Goal: Task Accomplishment & Management: Manage account settings

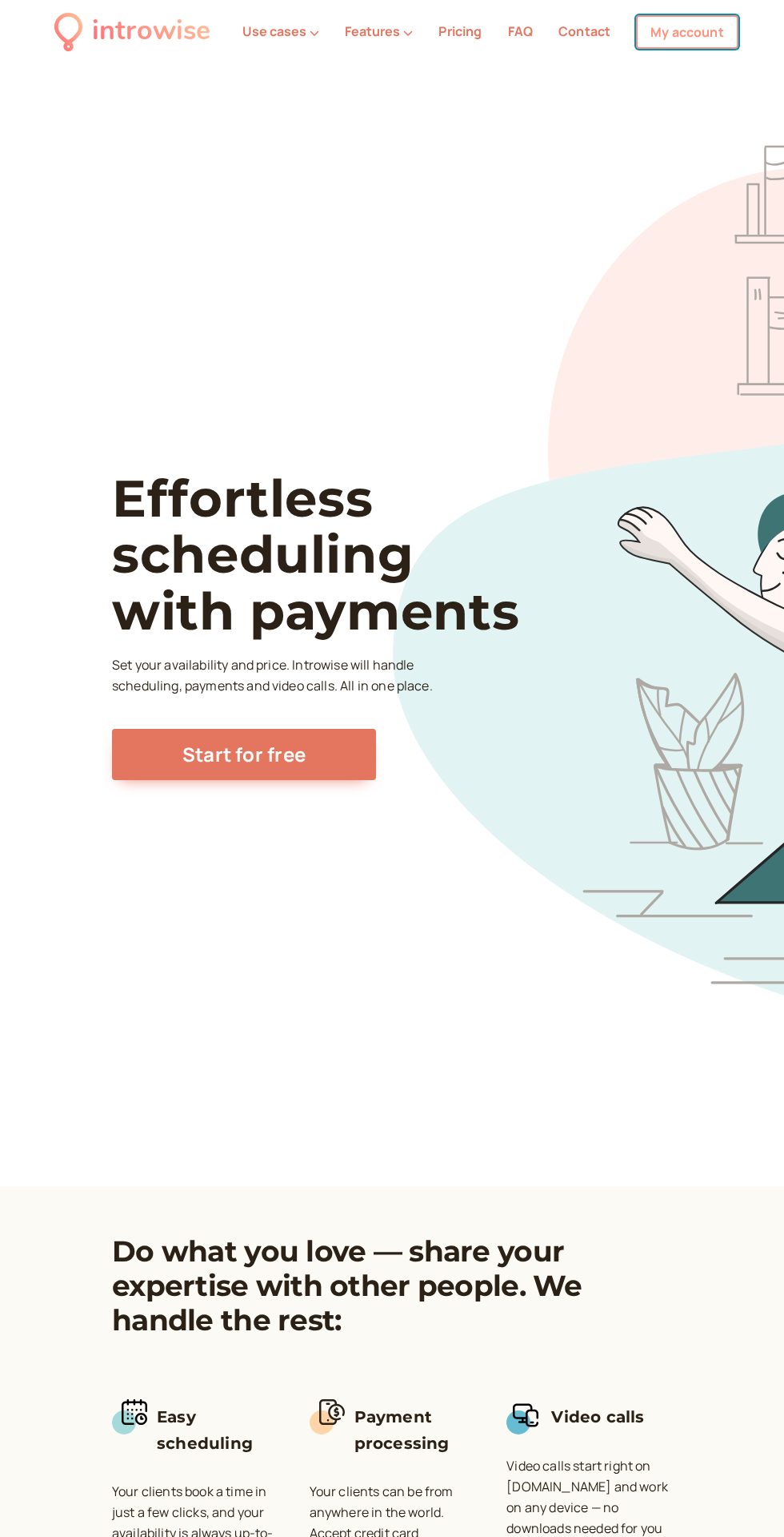
click at [689, 27] on link "My account" at bounding box center [687, 32] width 102 height 34
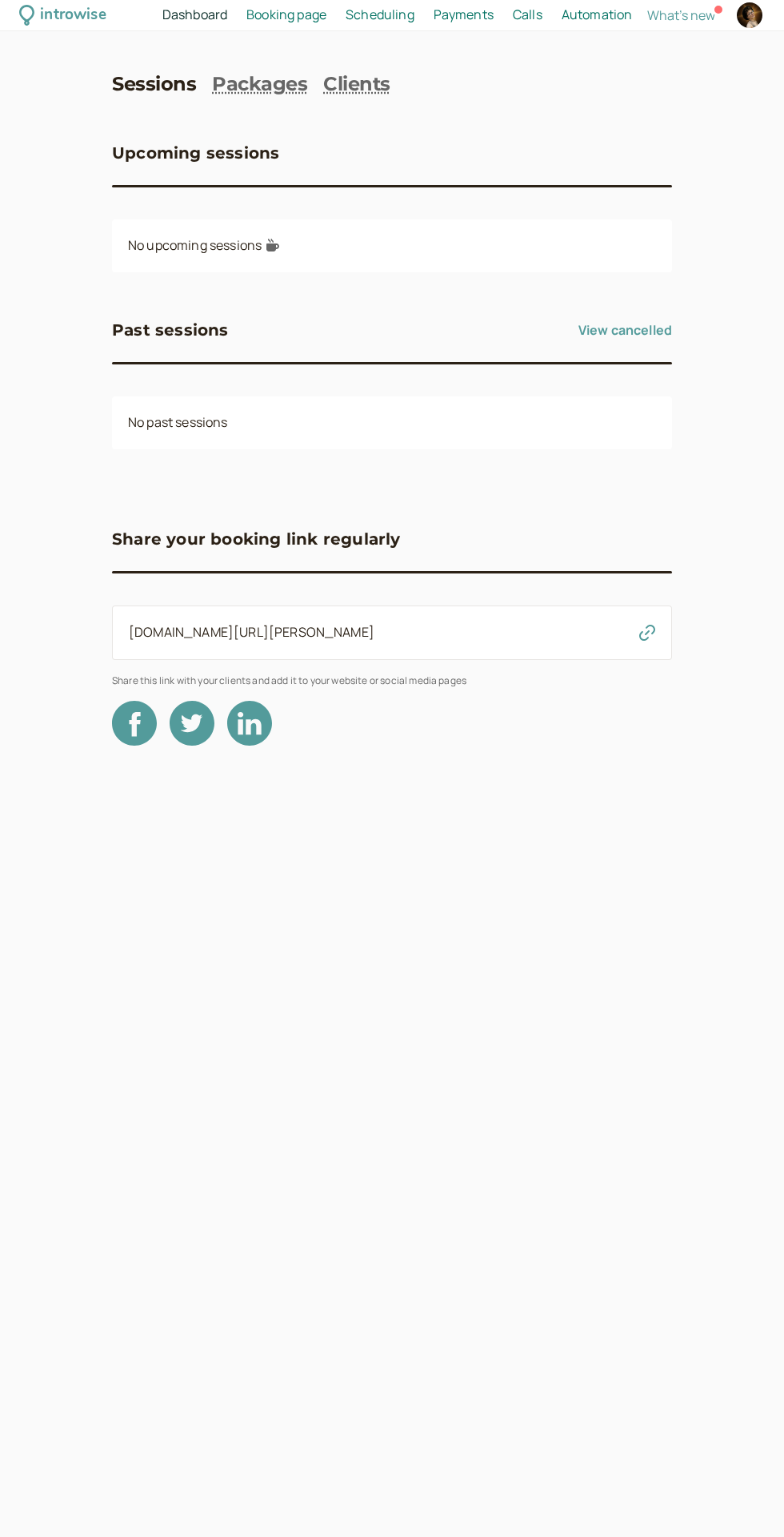
click at [273, 15] on span "Booking page" at bounding box center [287, 15] width 80 height 18
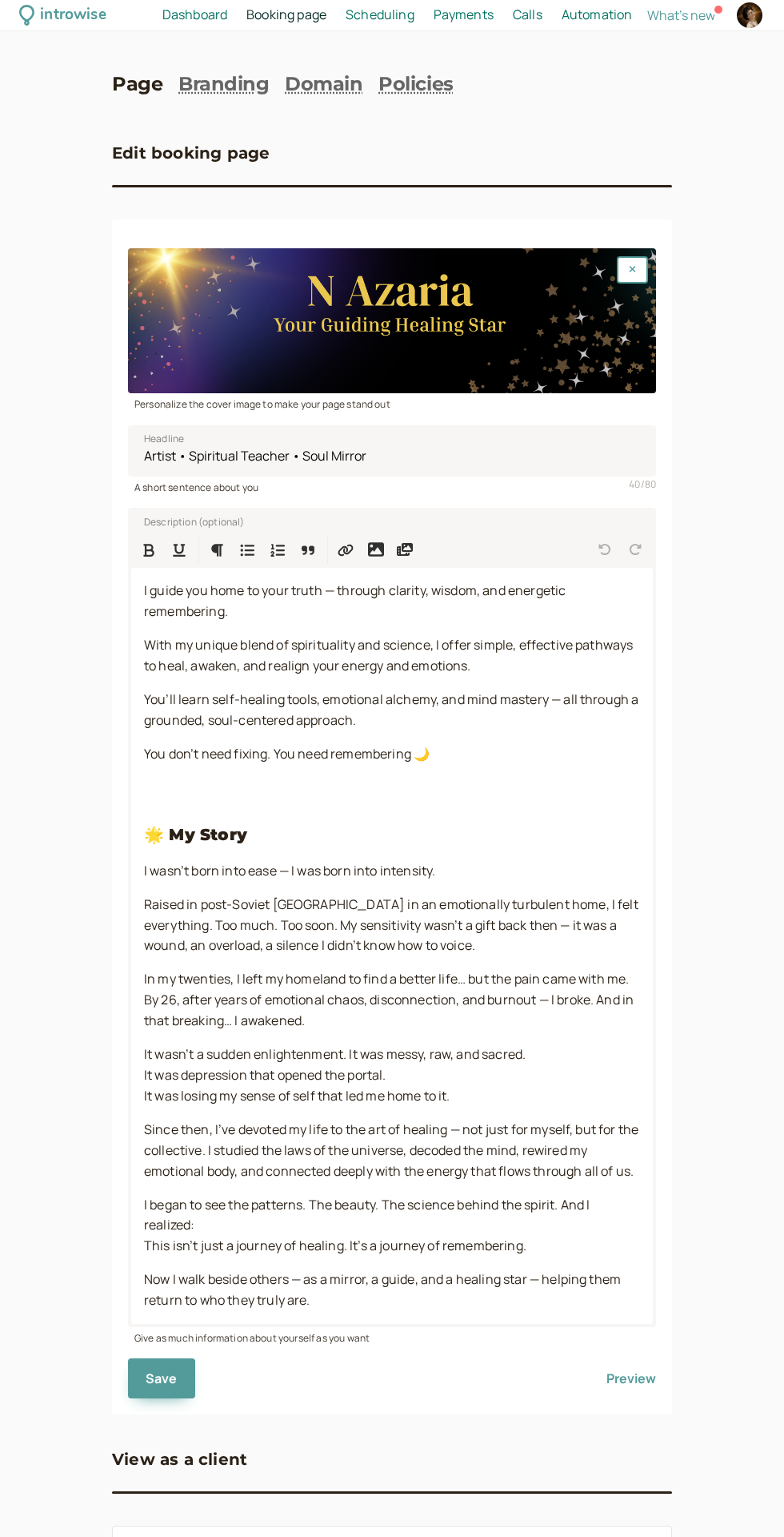
click at [222, 22] on span "Dashboard" at bounding box center [194, 15] width 65 height 18
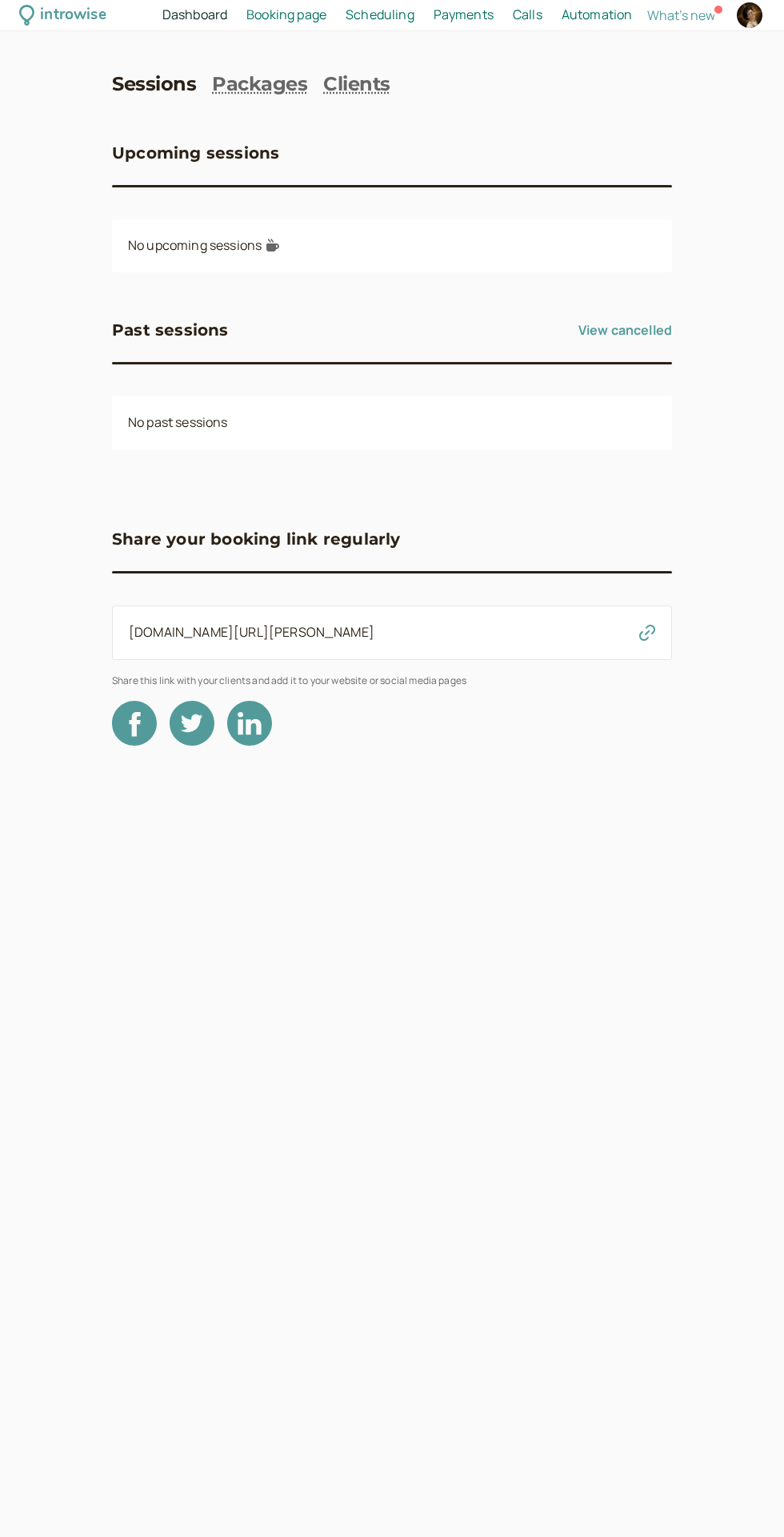
click at [296, 19] on span "Booking page" at bounding box center [287, 15] width 80 height 18
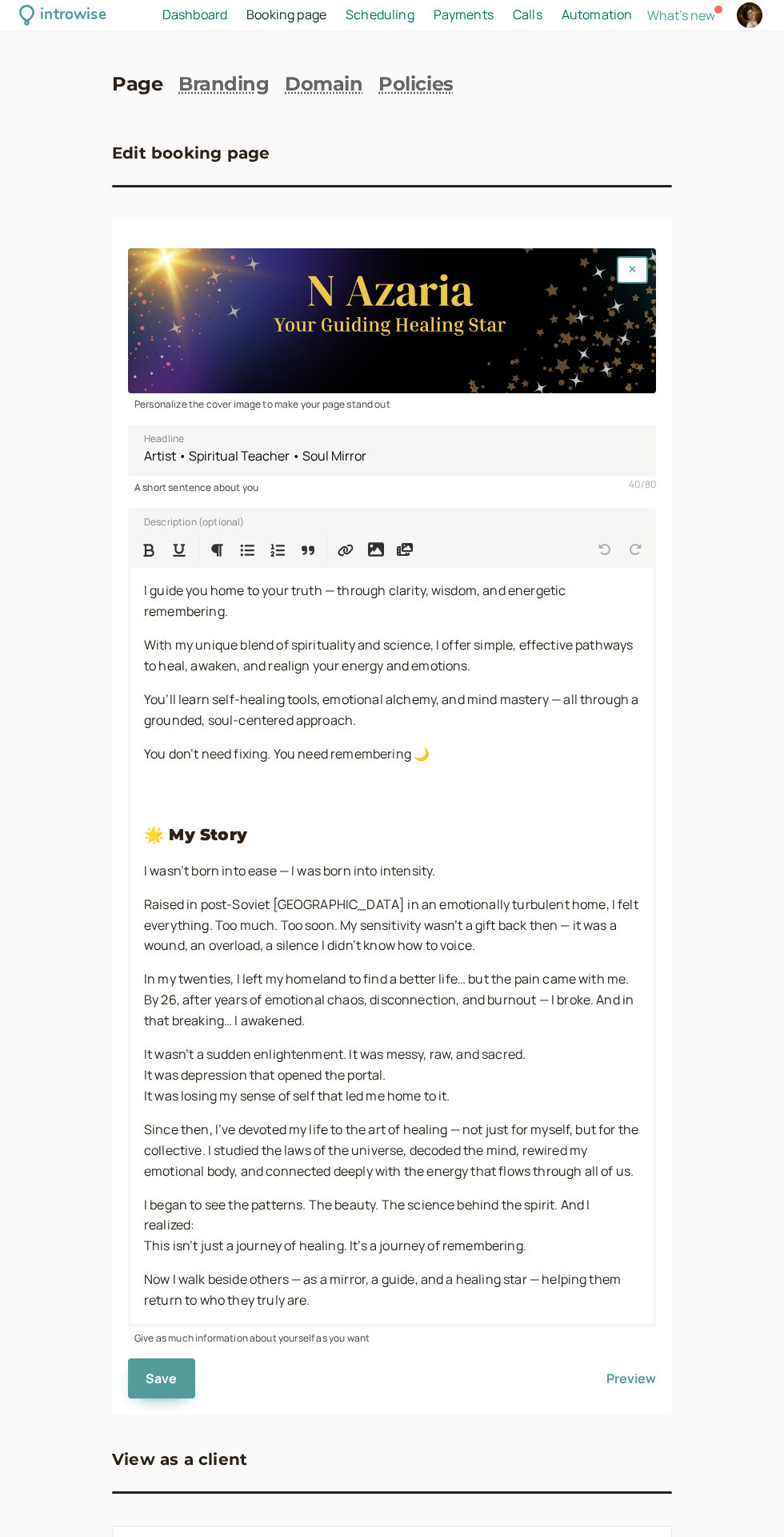
click at [375, 19] on span "Scheduling" at bounding box center [380, 15] width 69 height 18
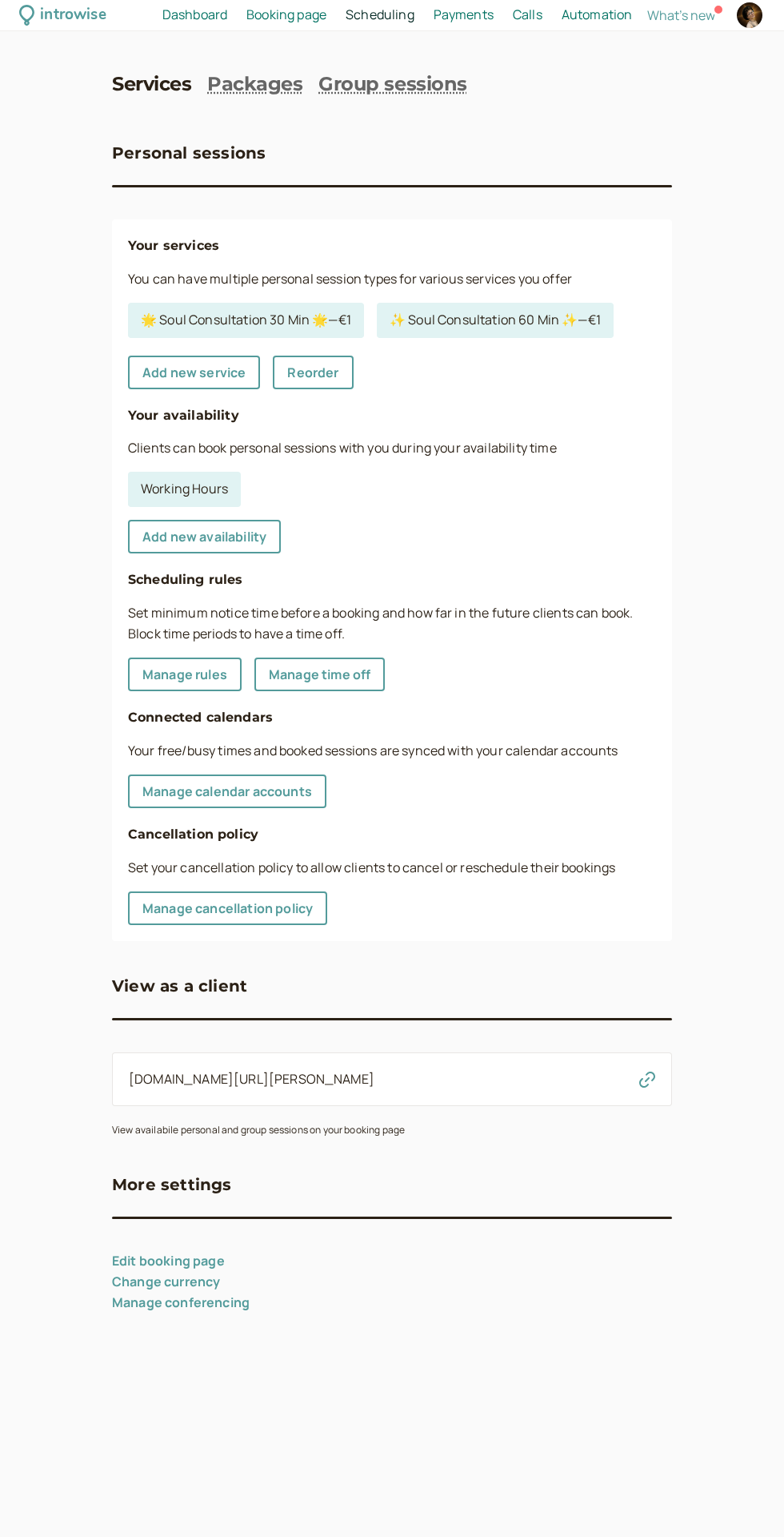
click at [448, 17] on span "Payments" at bounding box center [464, 15] width 60 height 18
